Goal: Find specific page/section: Find specific page/section

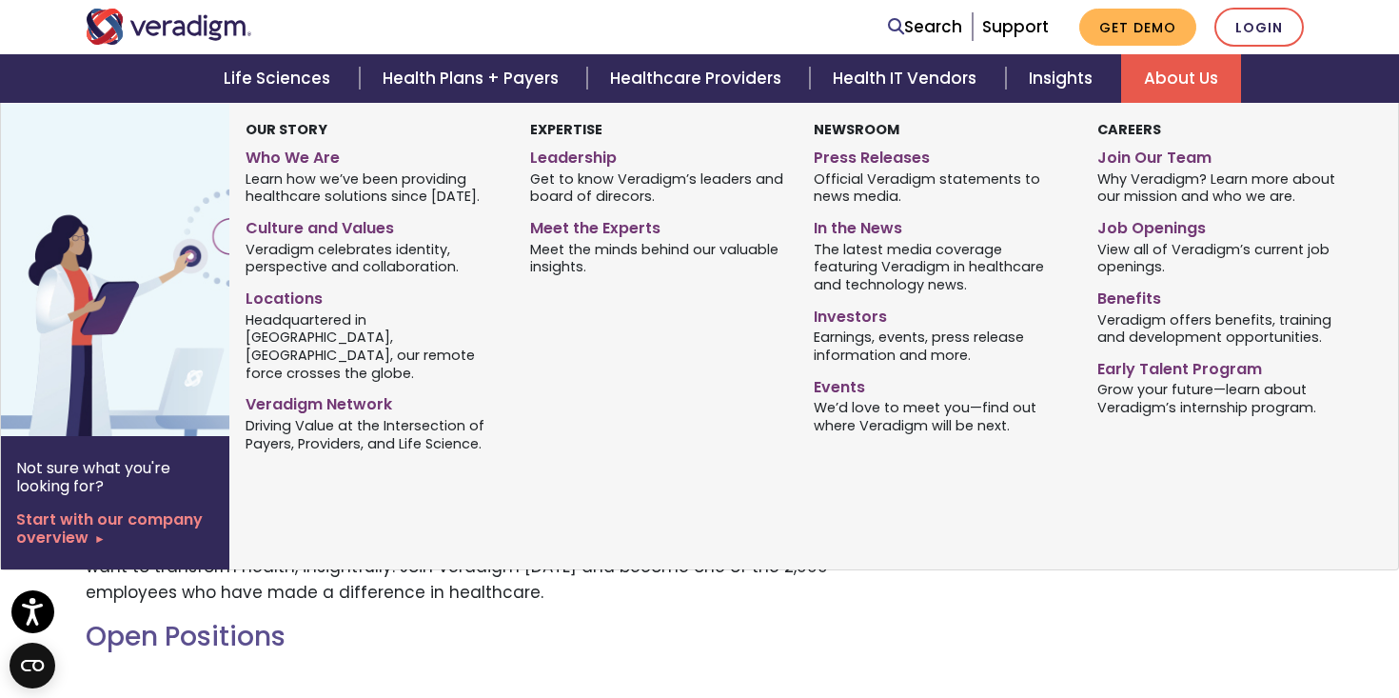
scroll to position [360, 0]
click at [1153, 226] on link "Job Openings" at bounding box center [1224, 225] width 255 height 28
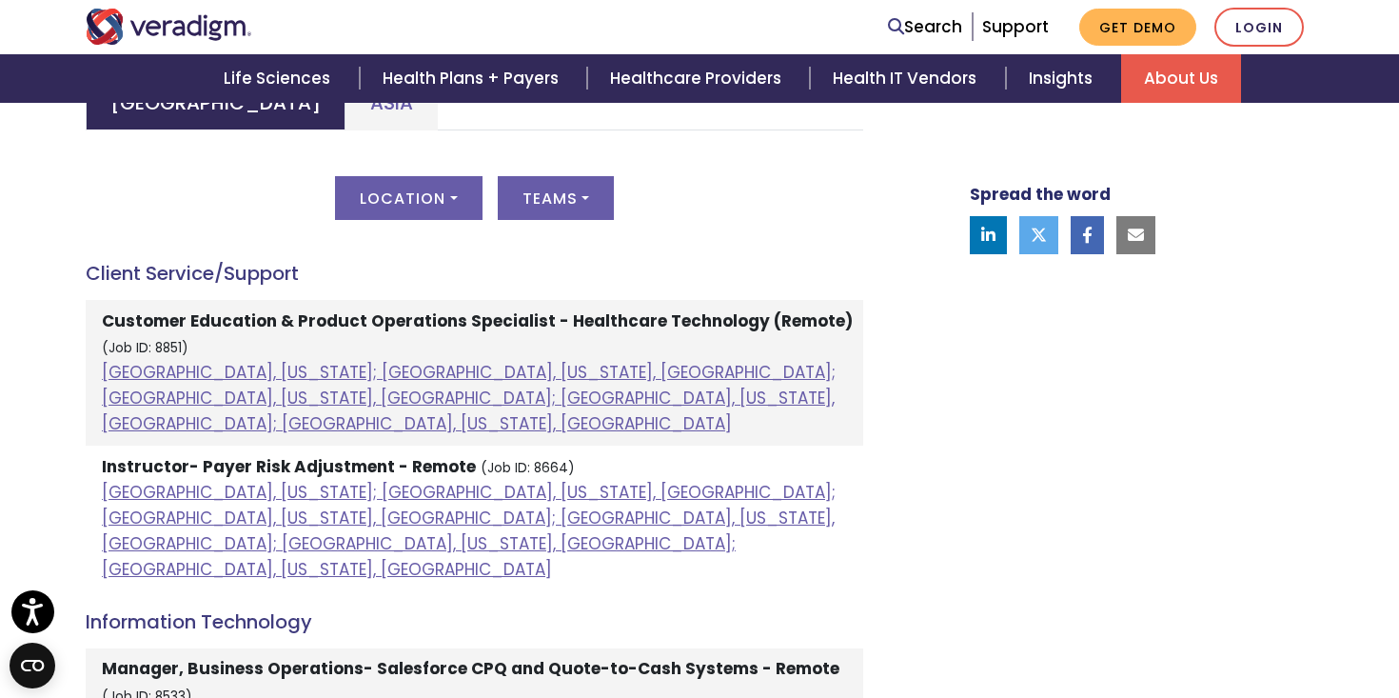
scroll to position [963, 0]
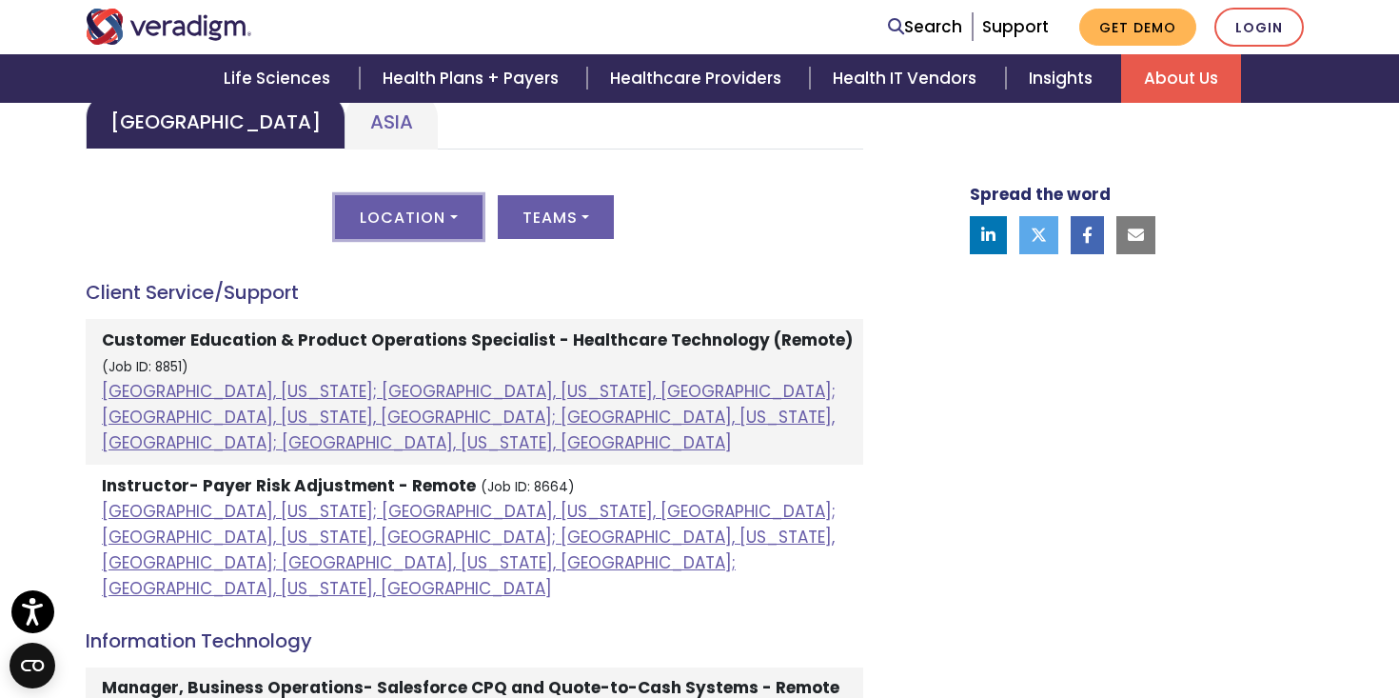
click at [450, 209] on button "Location" at bounding box center [408, 217] width 147 height 44
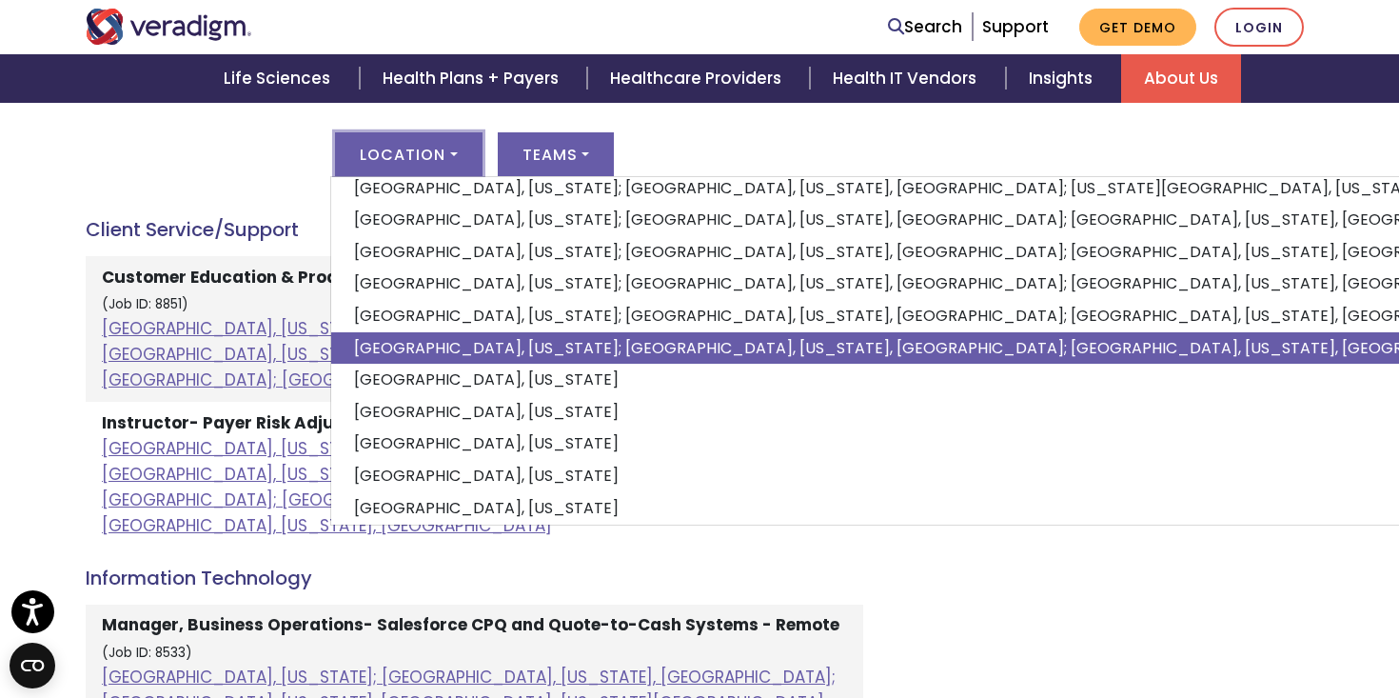
scroll to position [0, 0]
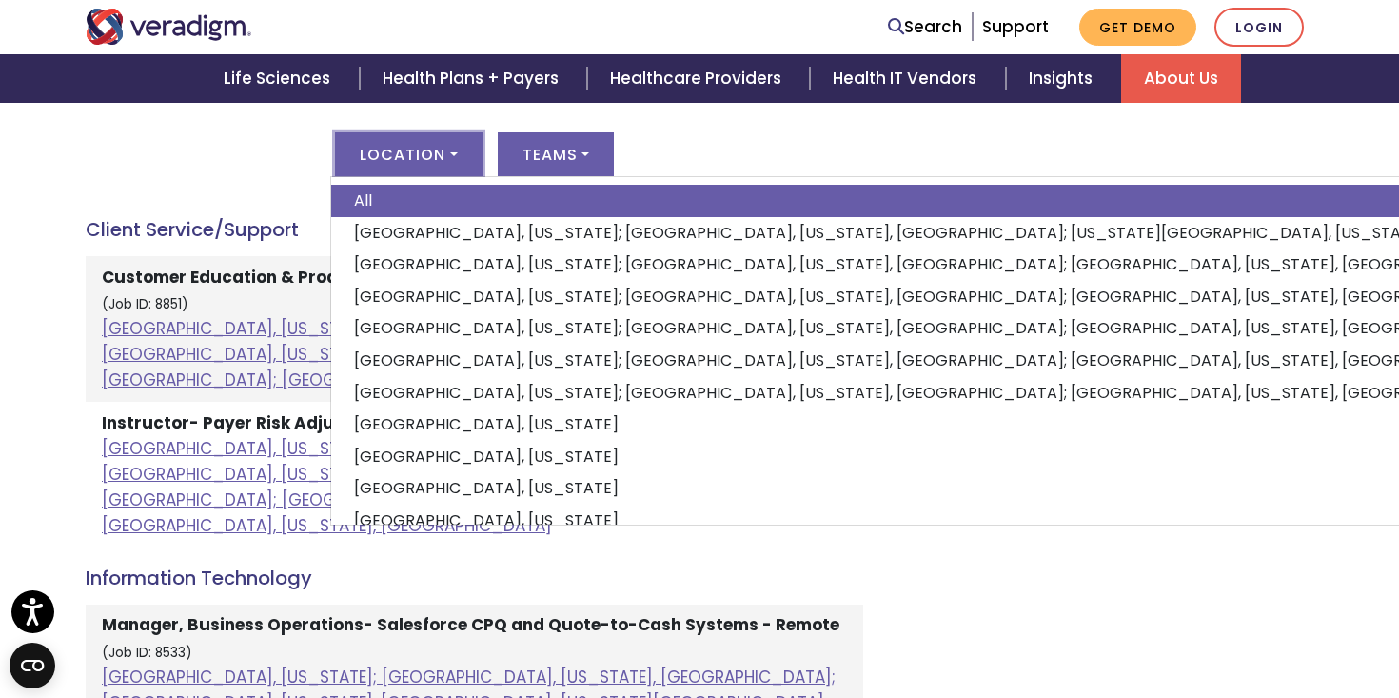
click at [241, 170] on div "Location All Albuquerque, New Mexico; Dallas, Texas, United States; Kansas City…" at bounding box center [474, 165] width 777 height 67
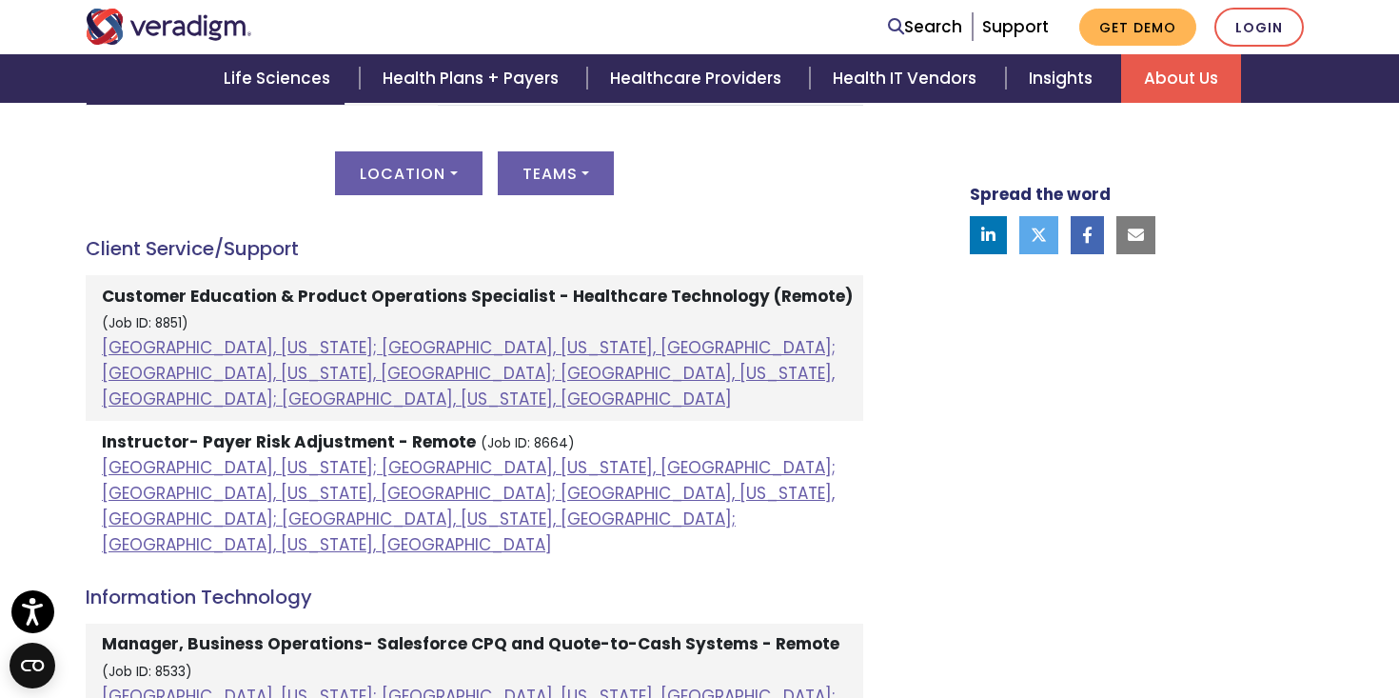
scroll to position [1008, 0]
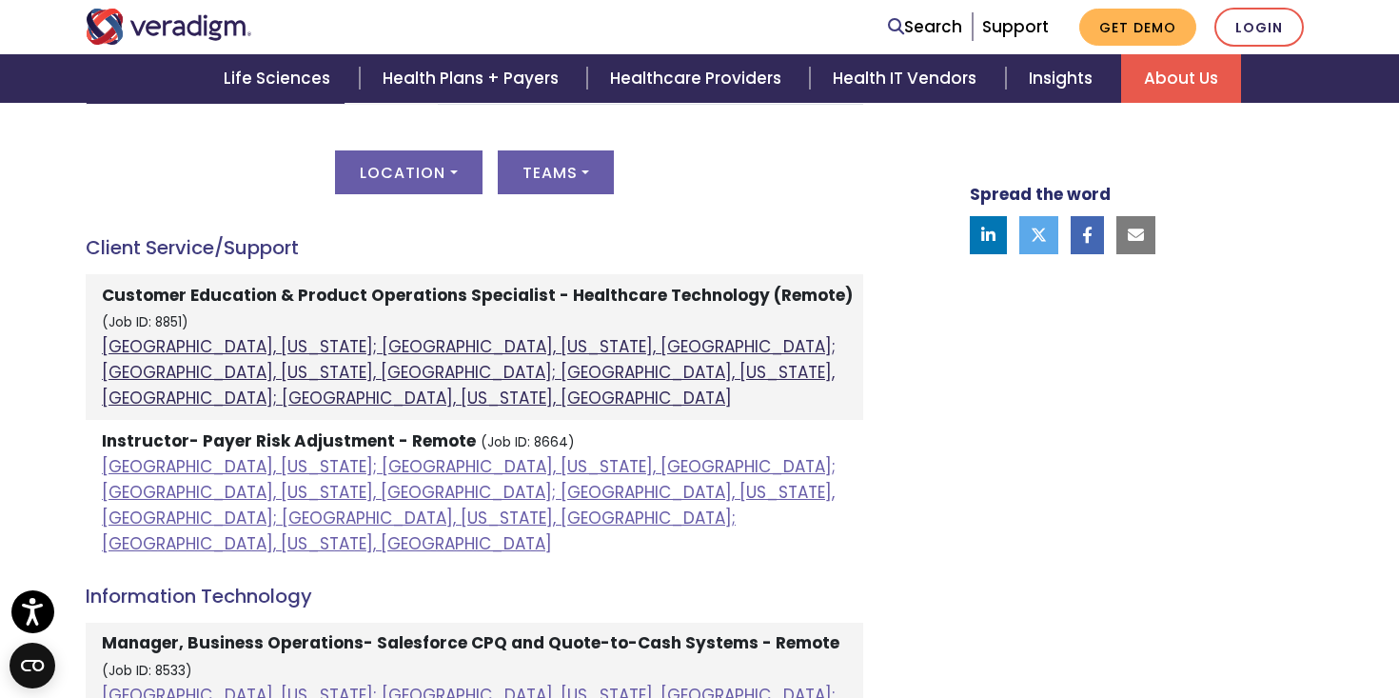
click at [138, 346] on link "[GEOGRAPHIC_DATA], [US_STATE]; [GEOGRAPHIC_DATA], [US_STATE], [GEOGRAPHIC_DATA]…" at bounding box center [469, 372] width 734 height 74
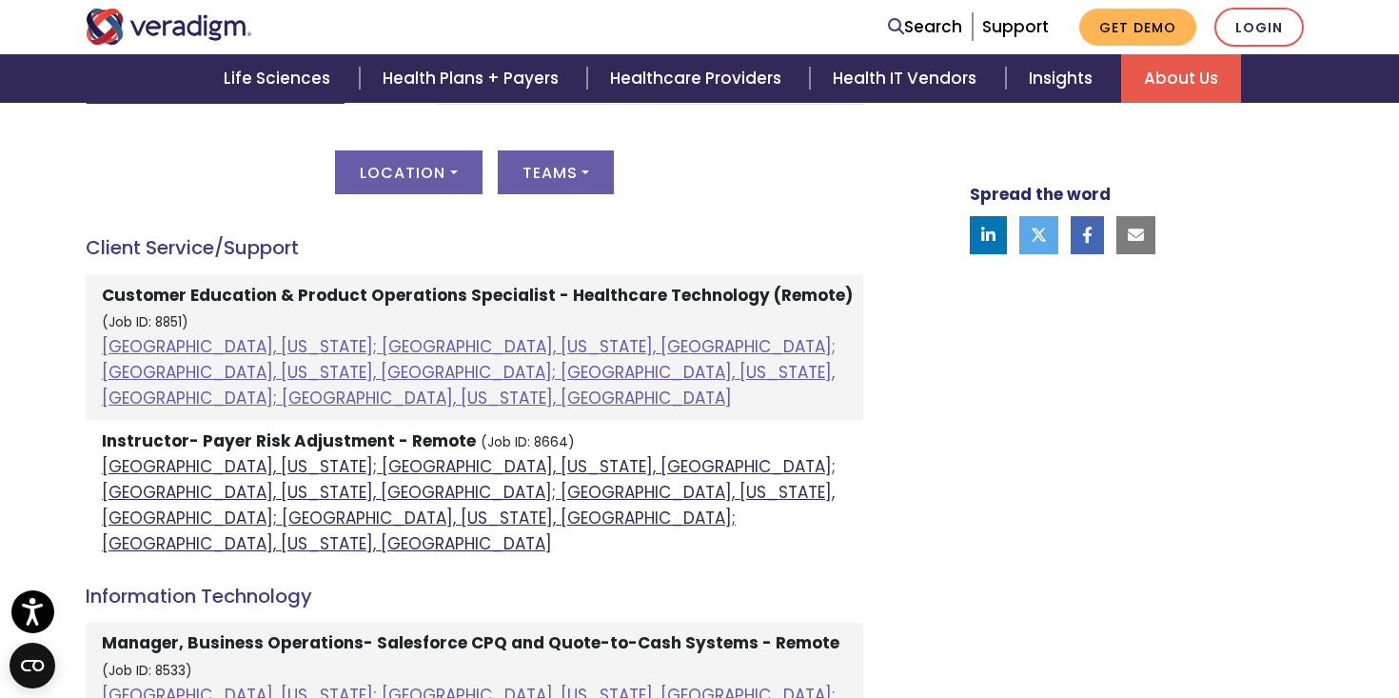
click at [125, 455] on link "[GEOGRAPHIC_DATA], [US_STATE]; [GEOGRAPHIC_DATA], [US_STATE], [GEOGRAPHIC_DATA]…" at bounding box center [469, 505] width 734 height 101
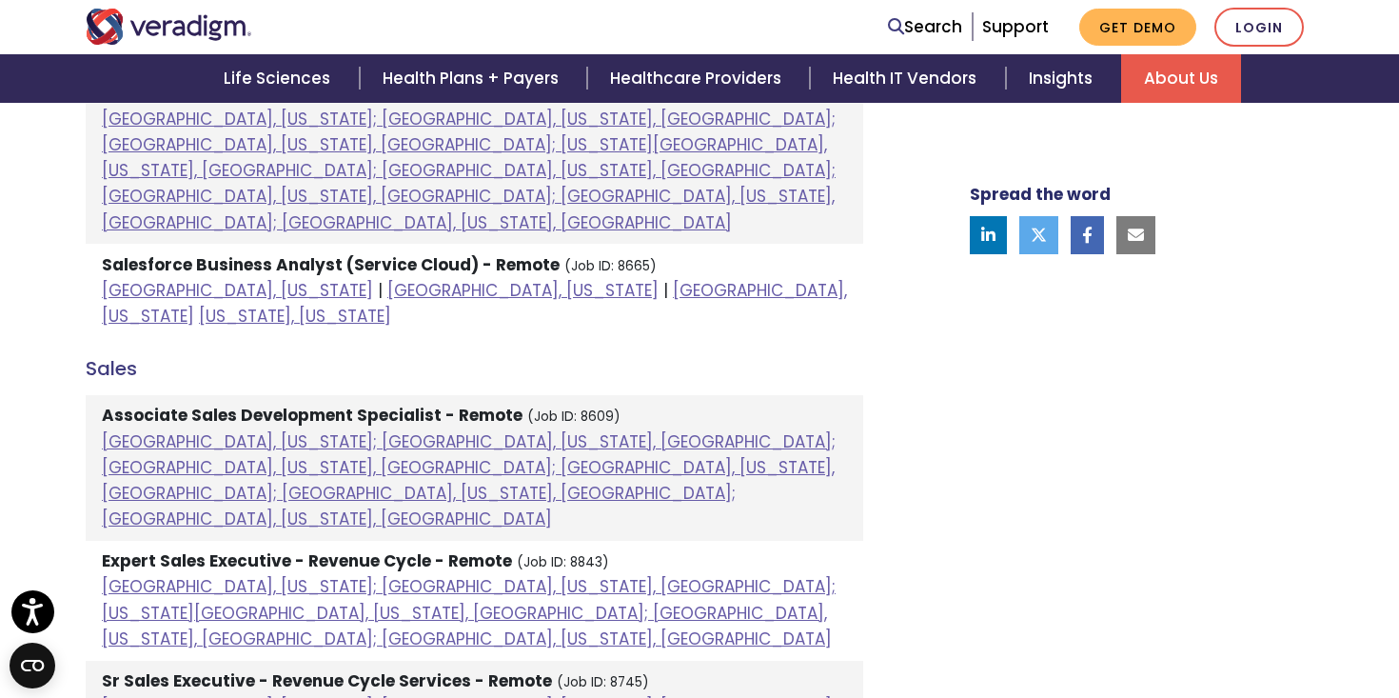
scroll to position [1585, 0]
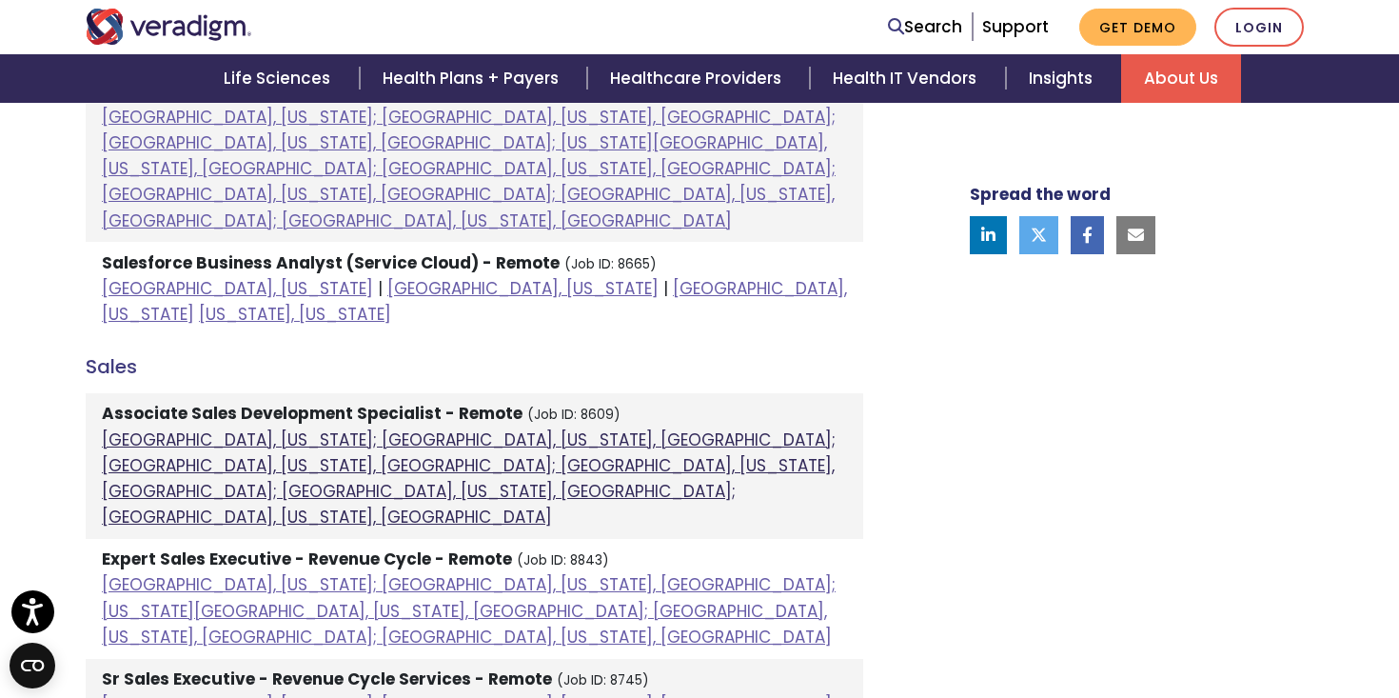
click at [137, 428] on link "[GEOGRAPHIC_DATA], [US_STATE]; [GEOGRAPHIC_DATA], [US_STATE], [GEOGRAPHIC_DATA]…" at bounding box center [469, 478] width 734 height 101
